Goal: Task Accomplishment & Management: Use online tool/utility

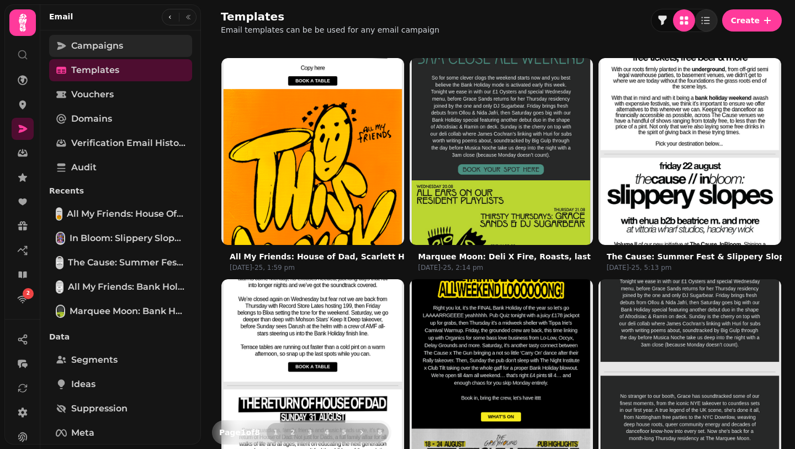
click at [108, 56] on link "Campaigns" at bounding box center [120, 46] width 143 height 22
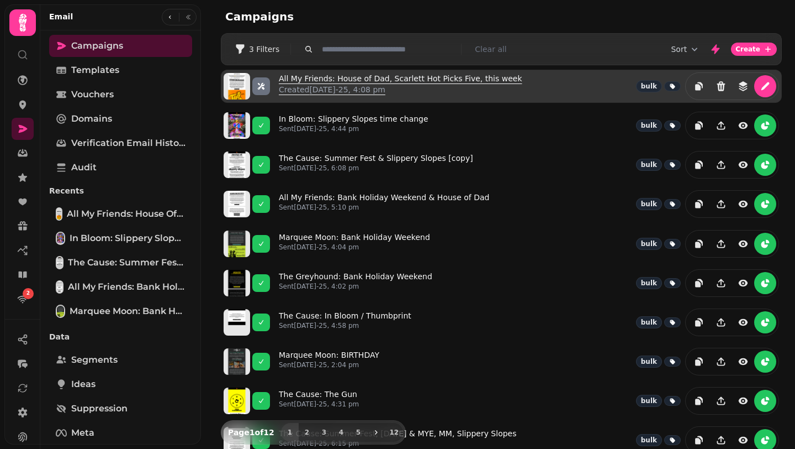
click at [366, 79] on link "All My Friends: House of Dad, [PERSON_NAME] Hot Picks Five, this week Created […" at bounding box center [401, 86] width 244 height 27
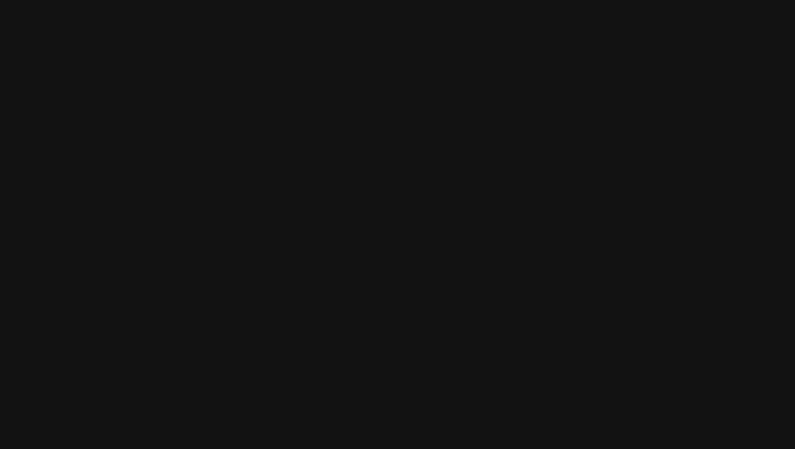
select select "**********"
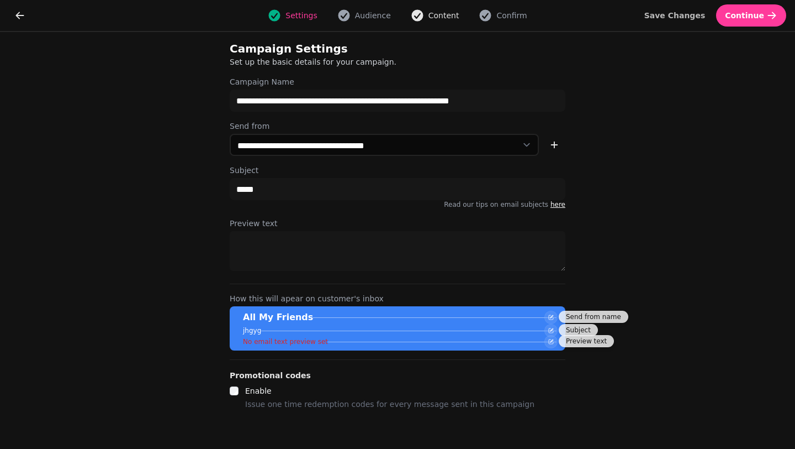
click at [436, 12] on span "Content" at bounding box center [444, 15] width 31 height 11
